Goal: Information Seeking & Learning: Learn about a topic

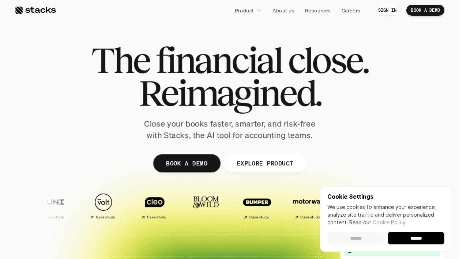
click at [372, 239] on input "******" at bounding box center [355, 238] width 57 height 12
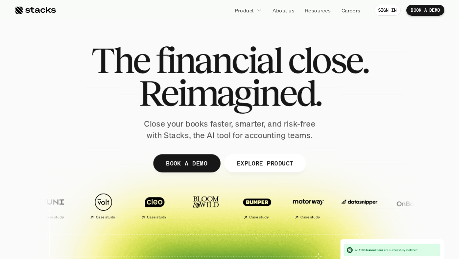
click at [346, 174] on div at bounding box center [229, 179] width 439 height 329
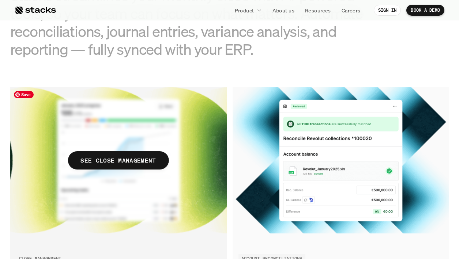
scroll to position [818, 0]
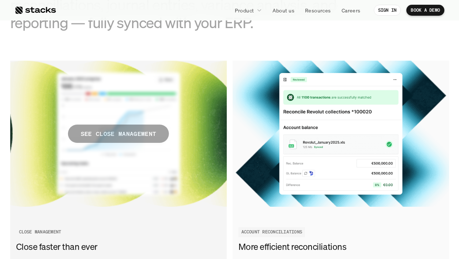
click at [124, 140] on span "SEE CLOSE MANAGEMENT" at bounding box center [118, 134] width 101 height 18
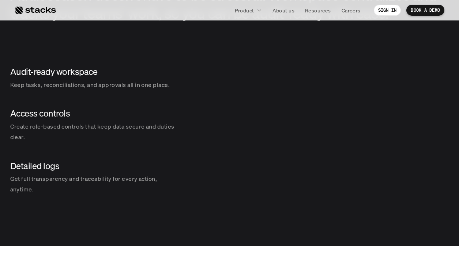
scroll to position [881, 0]
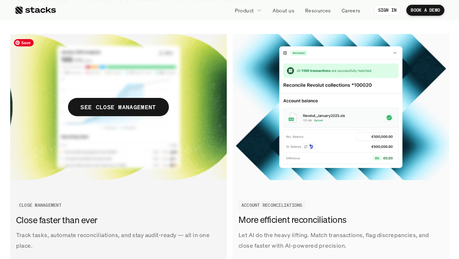
scroll to position [858, 0]
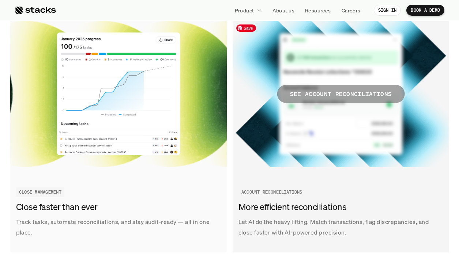
click at [315, 97] on p "SEE ACCOUNT RECONCILIATIONS" at bounding box center [341, 94] width 102 height 11
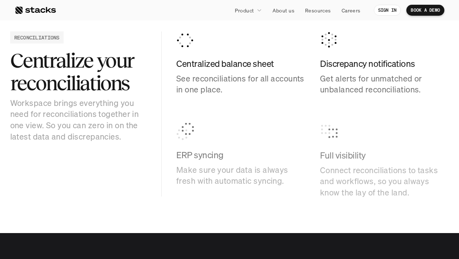
scroll to position [760, 0]
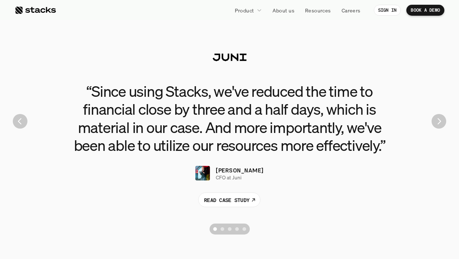
scroll to position [1637, 0]
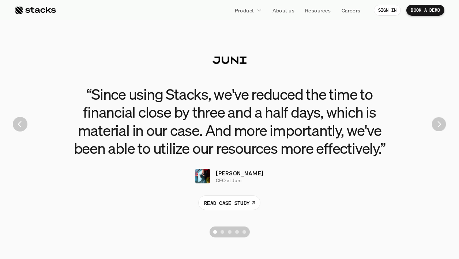
click at [437, 120] on img "Next" at bounding box center [439, 124] width 14 height 14
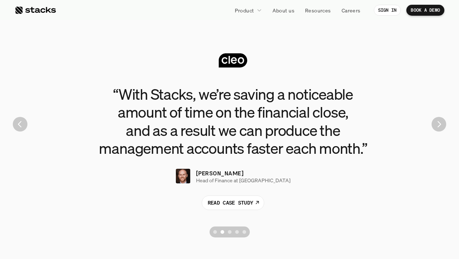
click at [437, 120] on img "Next" at bounding box center [439, 124] width 15 height 15
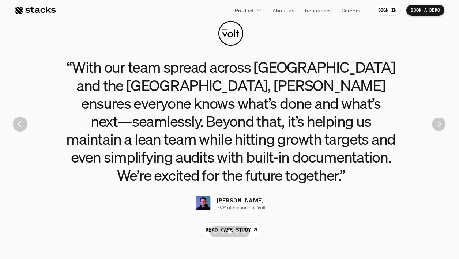
click at [437, 119] on img "Next" at bounding box center [439, 125] width 14 height 14
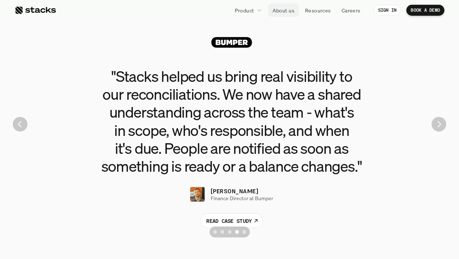
click at [279, 11] on p "About us" at bounding box center [284, 11] width 22 height 8
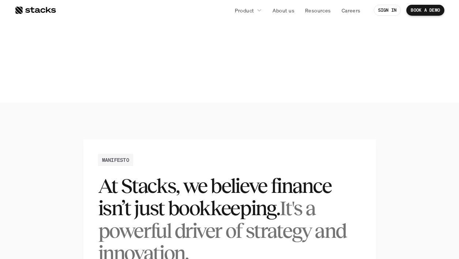
scroll to position [162, 0]
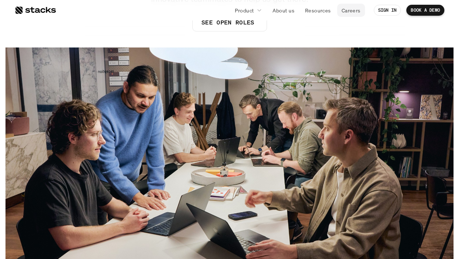
click at [352, 11] on p "Careers" at bounding box center [351, 11] width 19 height 8
